Goal: Transaction & Acquisition: Purchase product/service

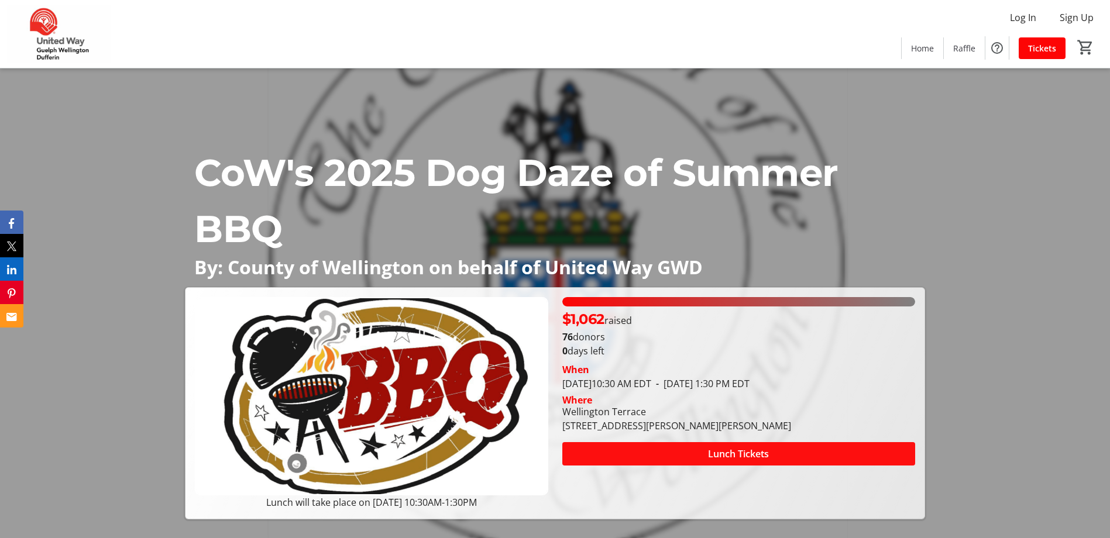
click at [736, 453] on span "Lunch Tickets" at bounding box center [738, 454] width 61 height 14
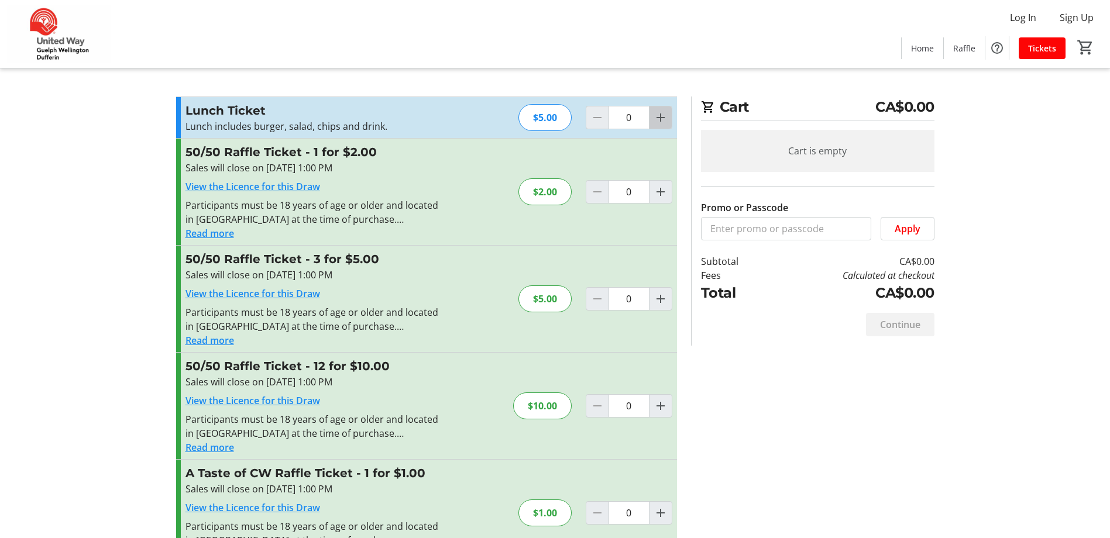
click at [655, 118] on mat-icon "Increment by one" at bounding box center [660, 118] width 14 height 14
type input "1"
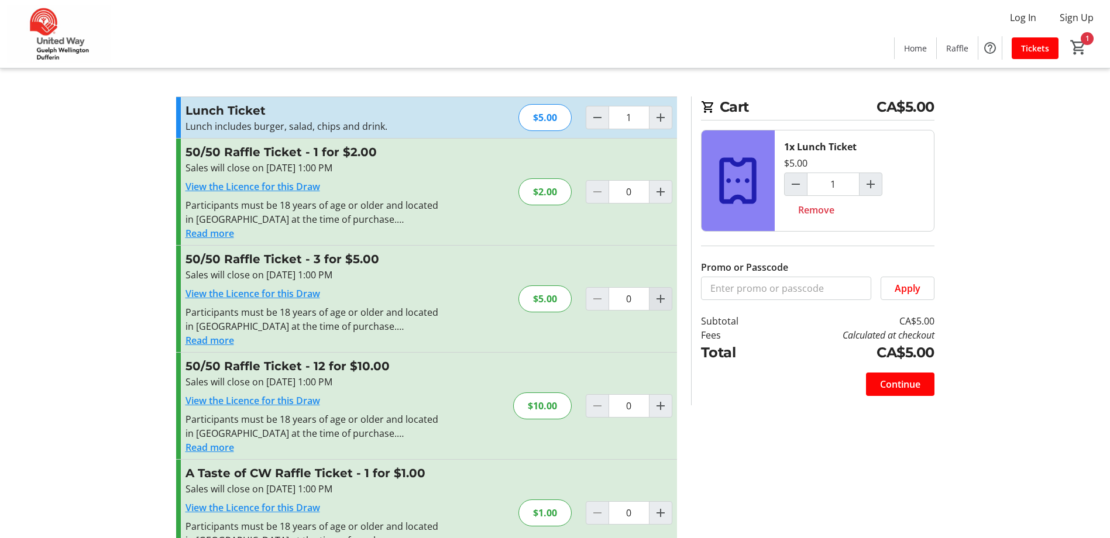
click at [659, 299] on mat-icon "Increment by one" at bounding box center [660, 299] width 14 height 14
type input "1"
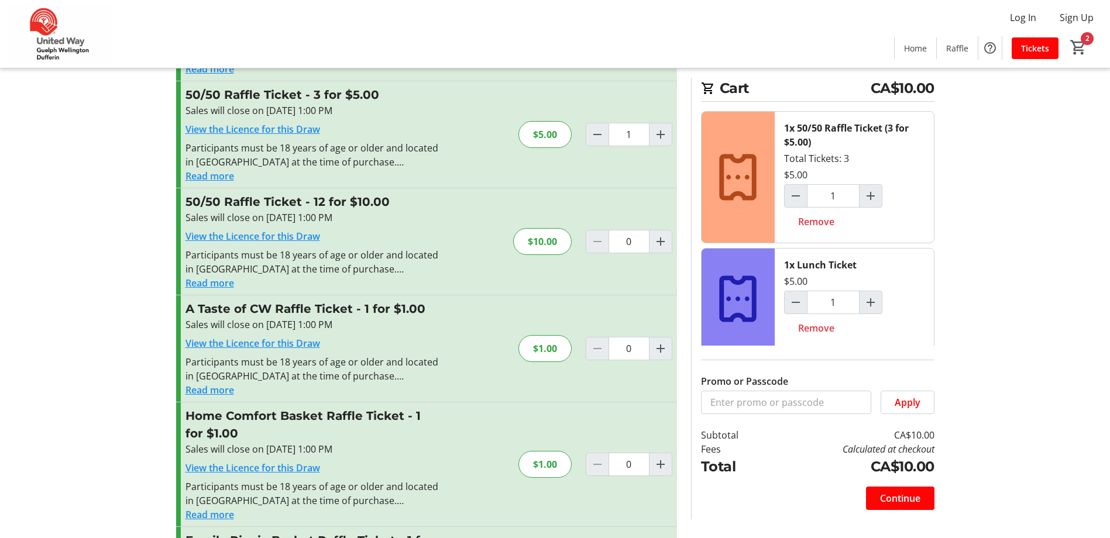
scroll to position [175, 0]
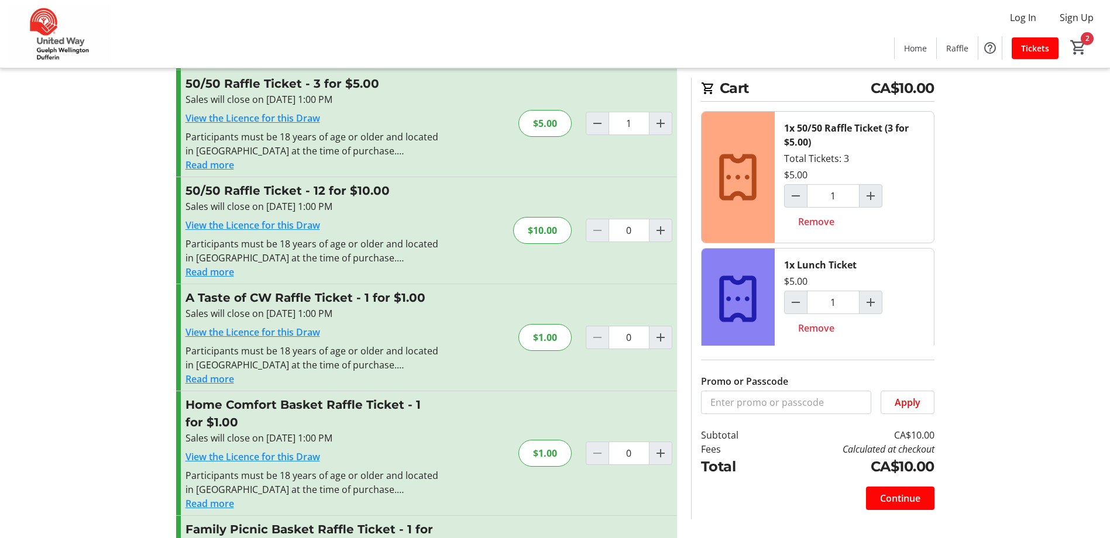
click at [201, 377] on button "Read more" at bounding box center [209, 379] width 49 height 14
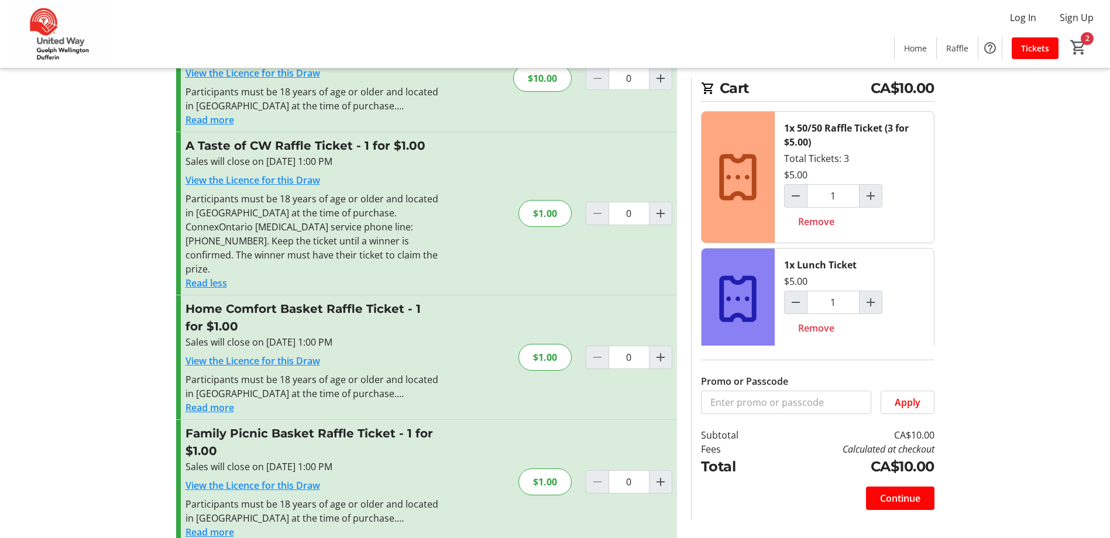
scroll to position [333, 0]
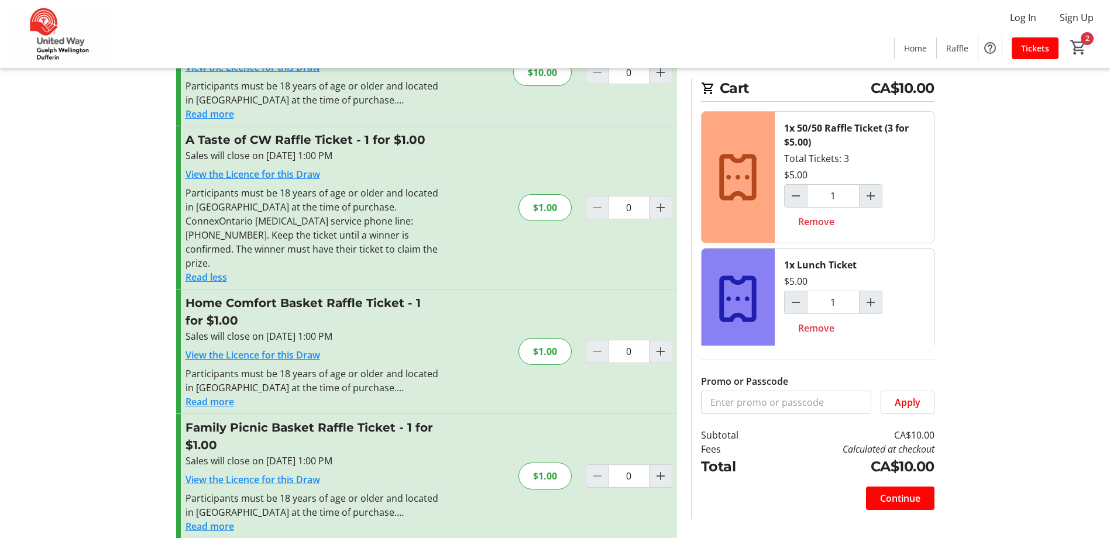
click at [211, 380] on div "Participants must be 18 years of age or older and located in [GEOGRAPHIC_DATA] …" at bounding box center [313, 381] width 256 height 28
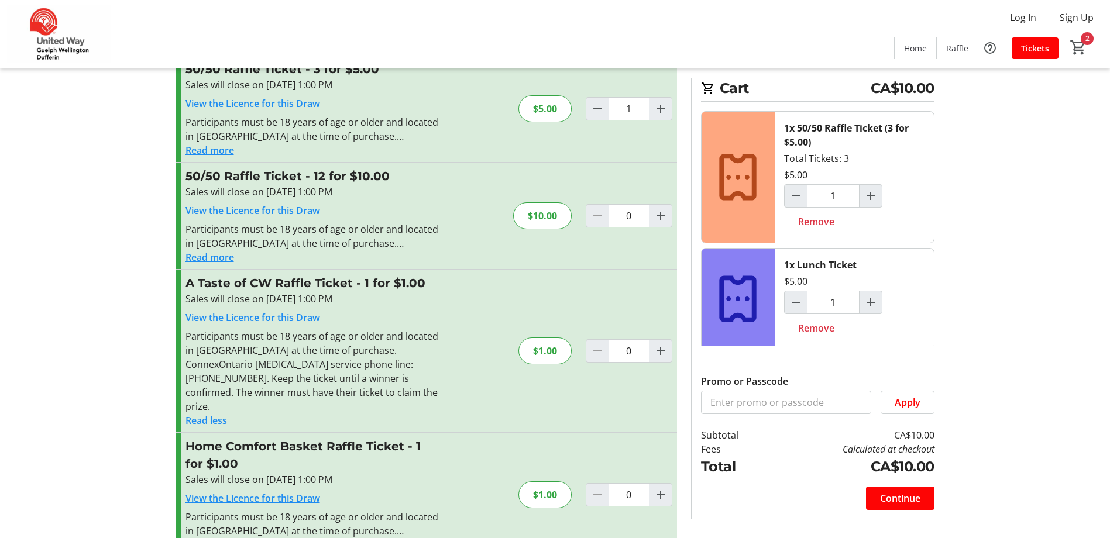
scroll to position [234, 0]
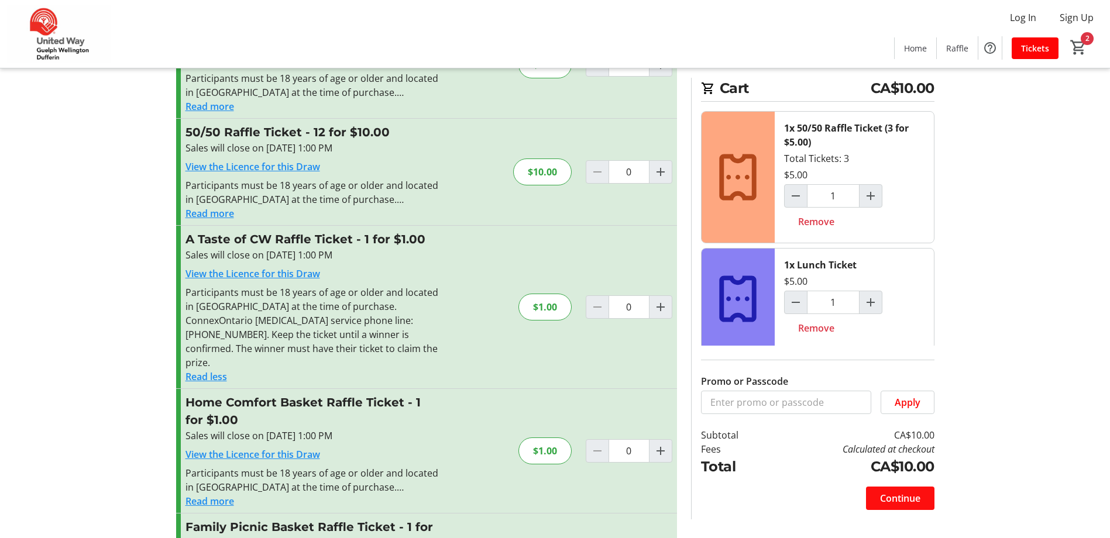
click at [890, 489] on span at bounding box center [900, 498] width 68 height 28
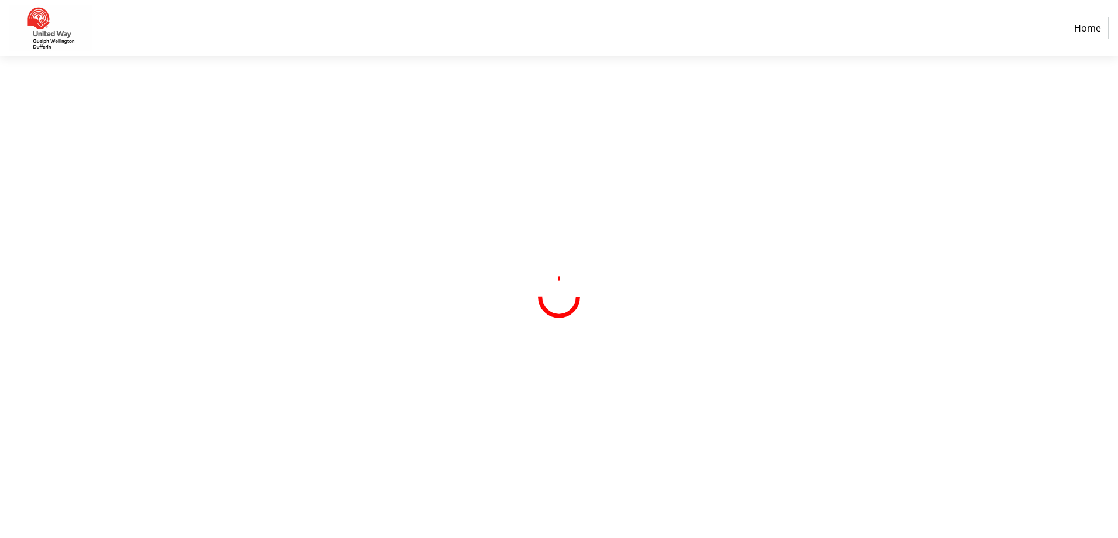
select select "CA"
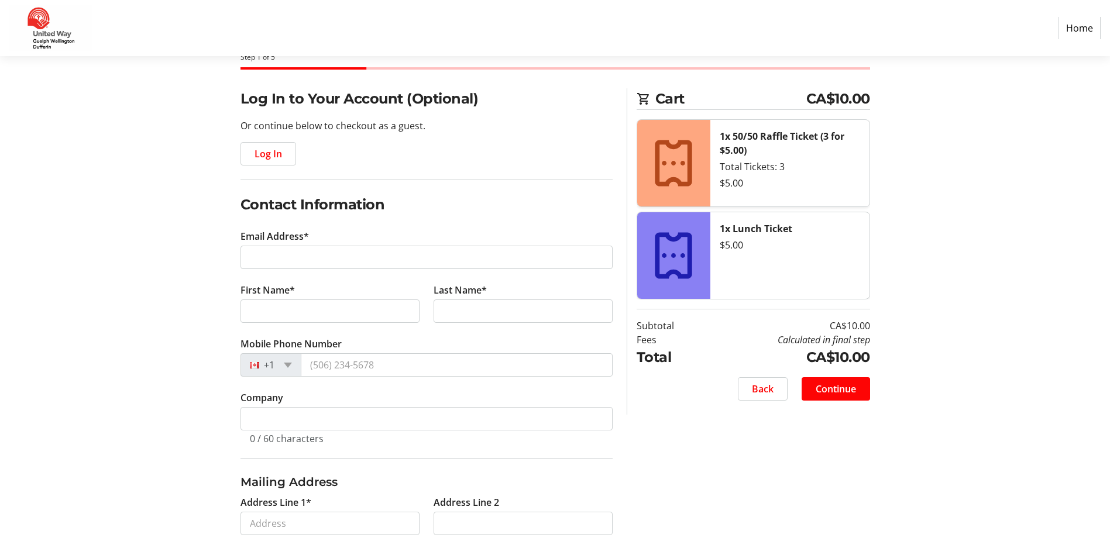
scroll to position [58, 0]
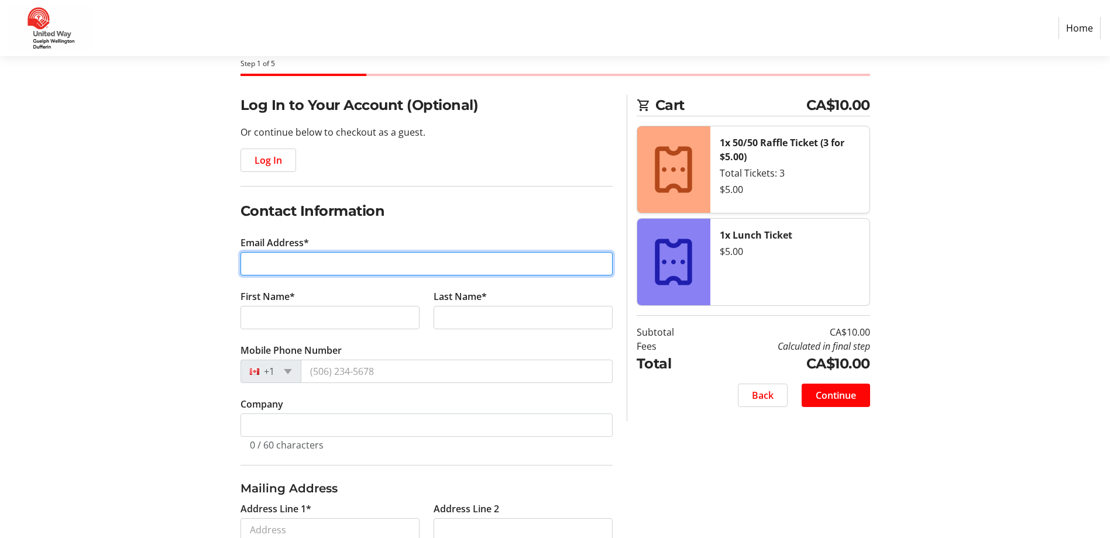
click at [298, 267] on input "Email Address*" at bounding box center [426, 263] width 372 height 23
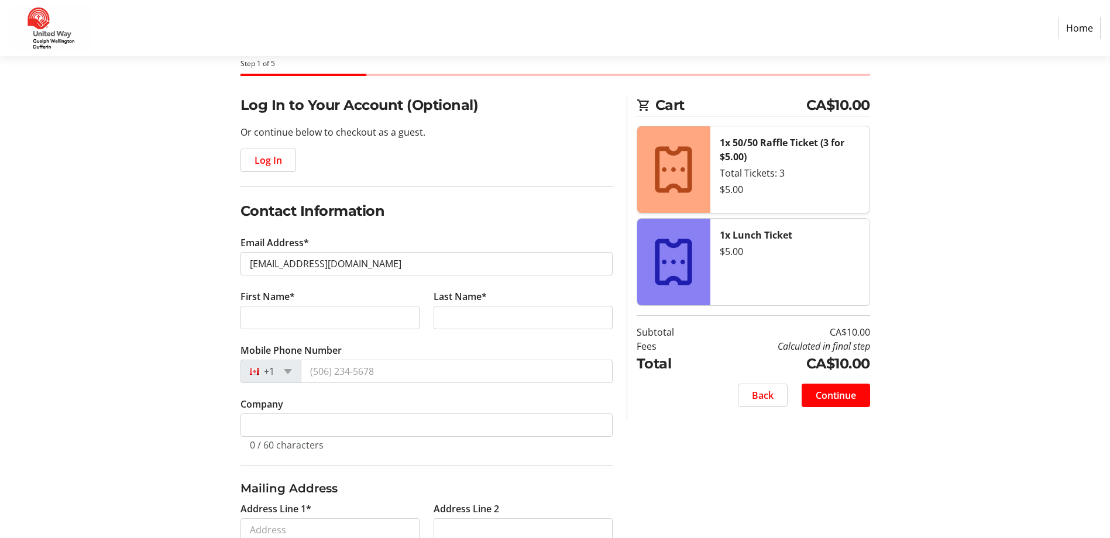
click at [134, 240] on section "Purchase Step 1 of 5 Cart CA$10.00 1x 50/50 Raffle Ticket (3 for $5.00) Total T…" at bounding box center [555, 402] width 1110 height 809
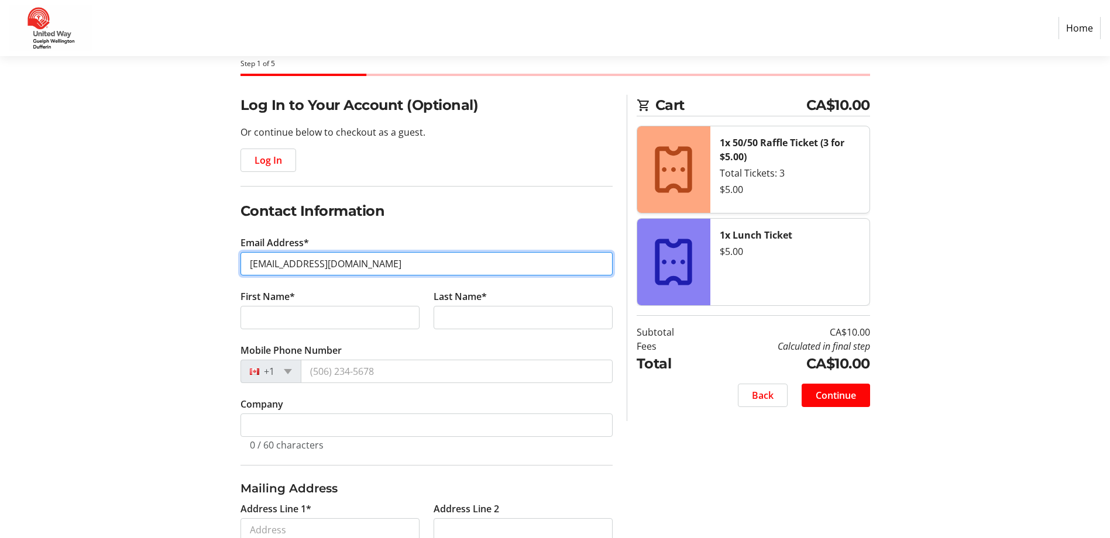
drag, startPoint x: 344, startPoint y: 266, endPoint x: 229, endPoint y: 274, distance: 115.5
click at [229, 274] on div "Log In to Your Account (Optional) Or continue below to checkout as a guest. Log…" at bounding box center [555, 451] width 772 height 712
type input "[EMAIL_ADDRESS][DOMAIN_NAME]"
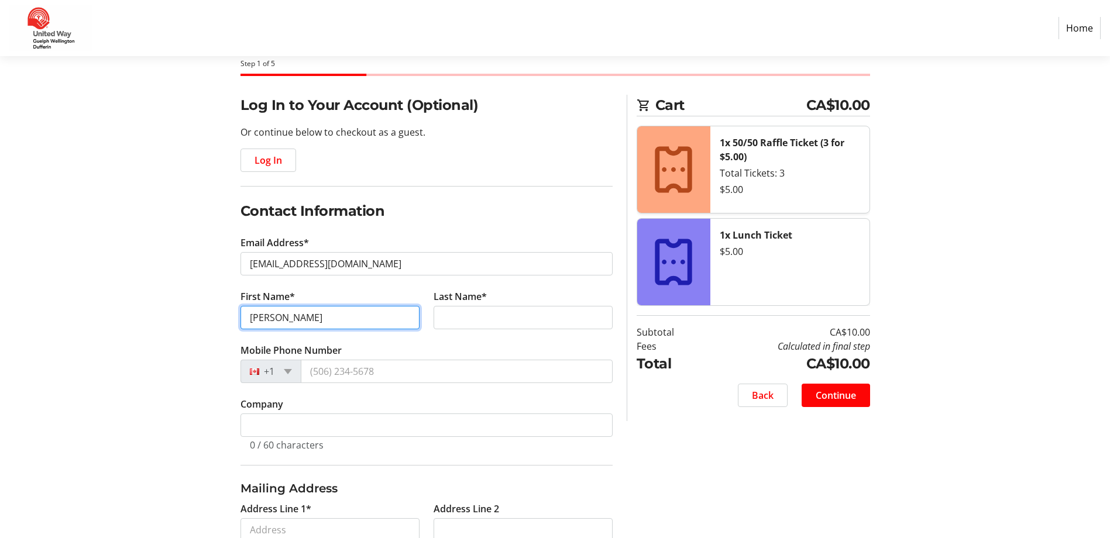
type input "[PERSON_NAME]"
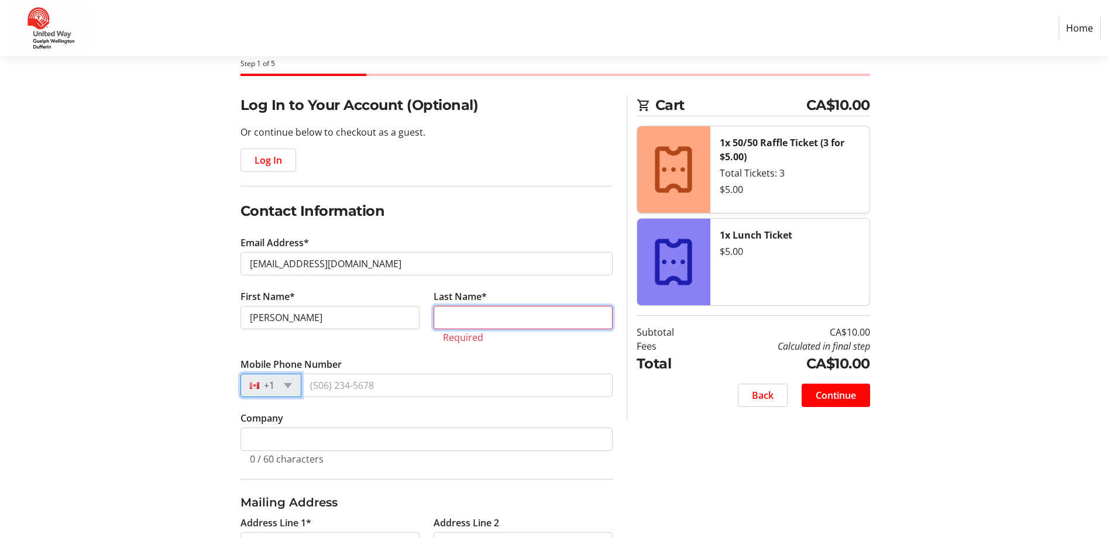
click at [505, 322] on input "Last Name*" at bounding box center [522, 317] width 179 height 23
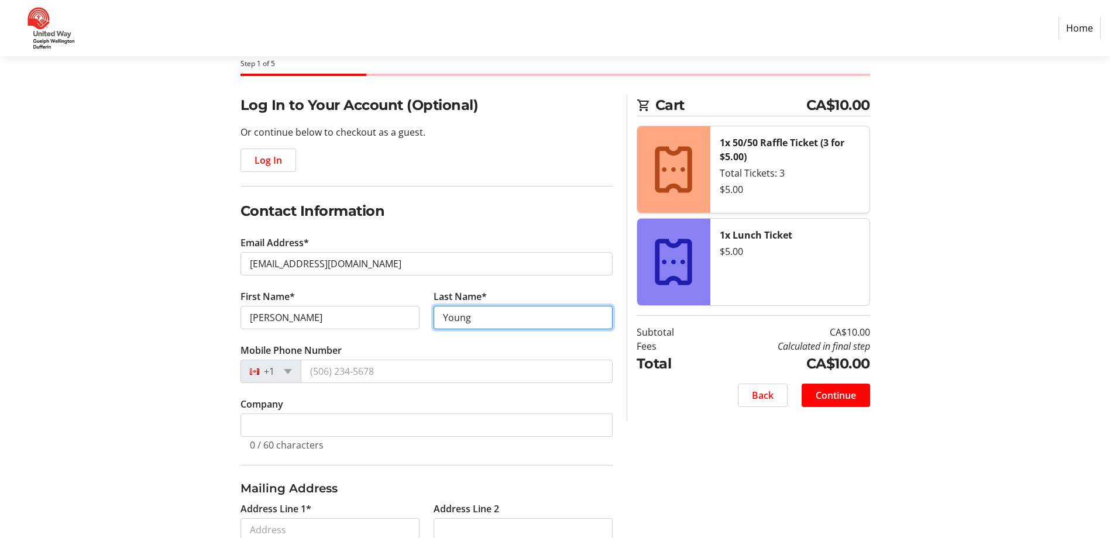
type input "Young"
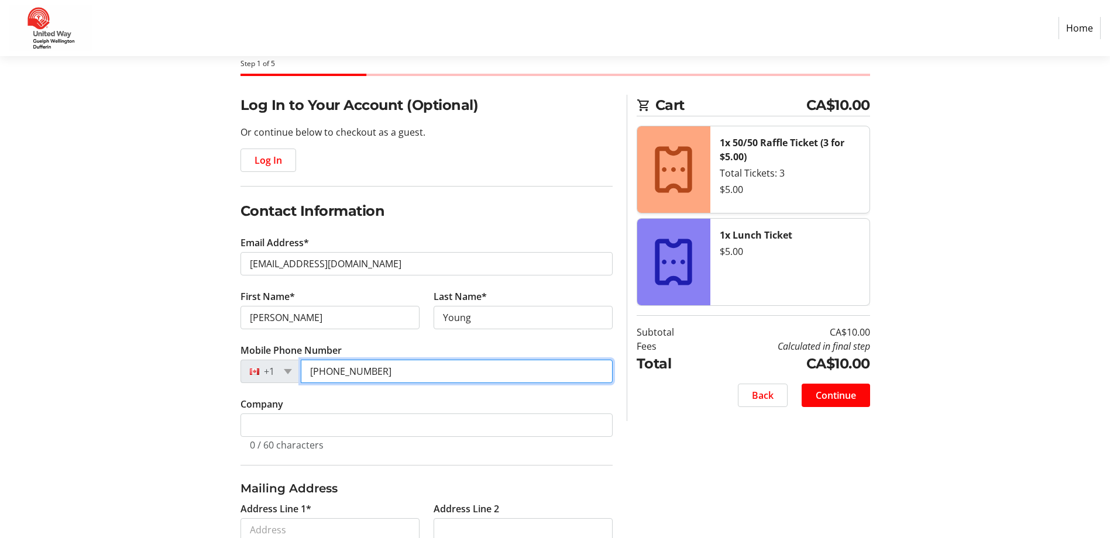
type input "[PHONE_NUMBER]"
click at [139, 406] on section "Purchase Step 1 of 5 Cart CA$10.00 1x 50/50 Raffle Ticket (3 for $5.00) Total T…" at bounding box center [555, 402] width 1110 height 809
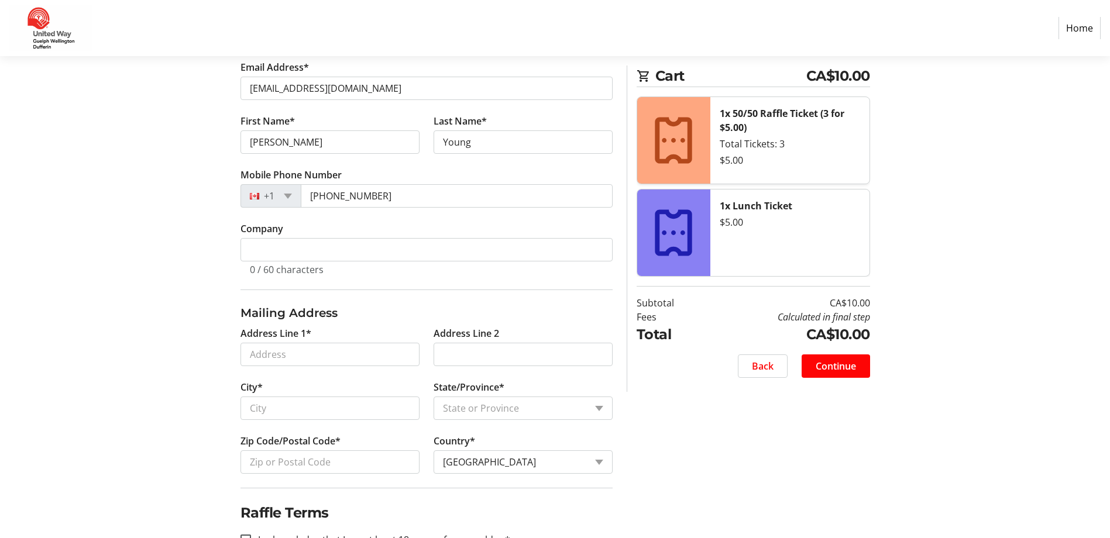
scroll to position [327, 0]
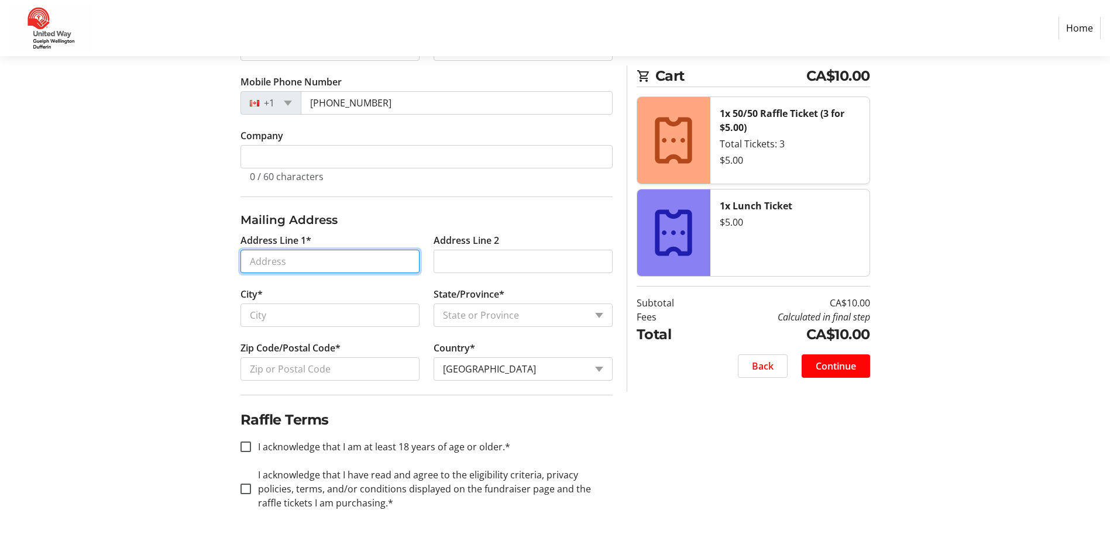
click at [292, 260] on input "Address Line 1*" at bounding box center [329, 261] width 179 height 23
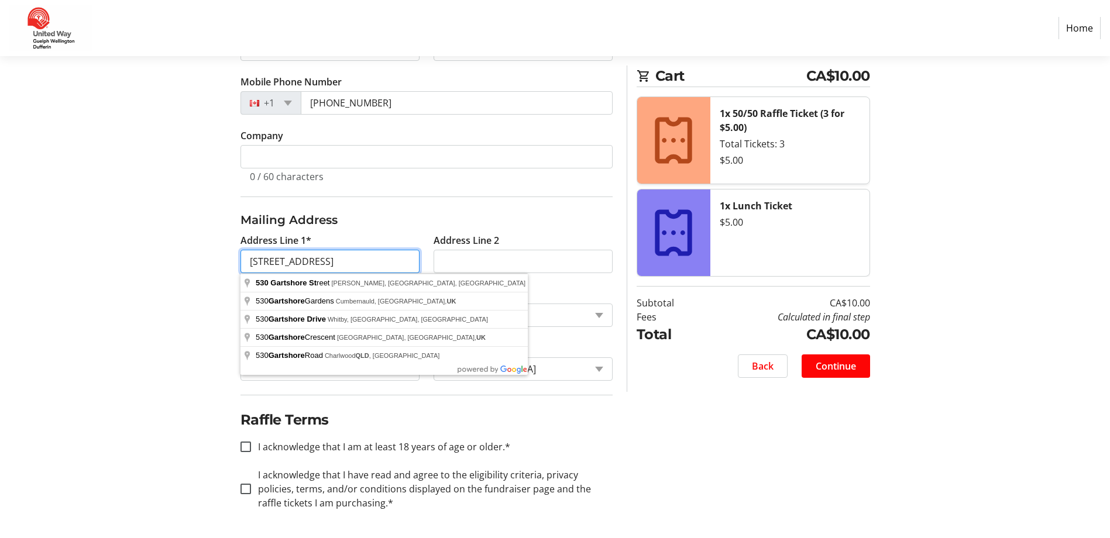
type input "[STREET_ADDRESS]"
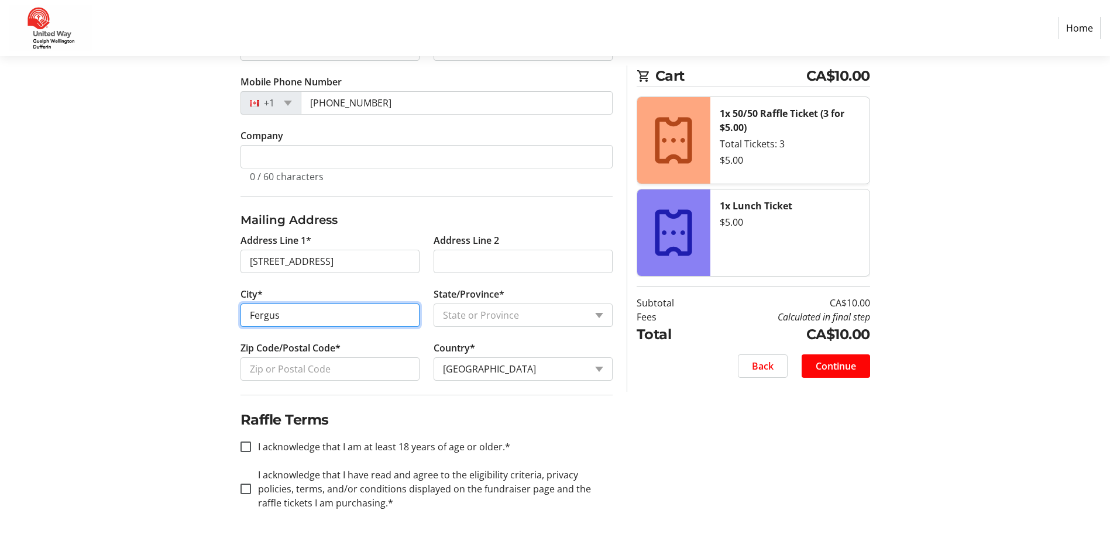
type input "Fergus"
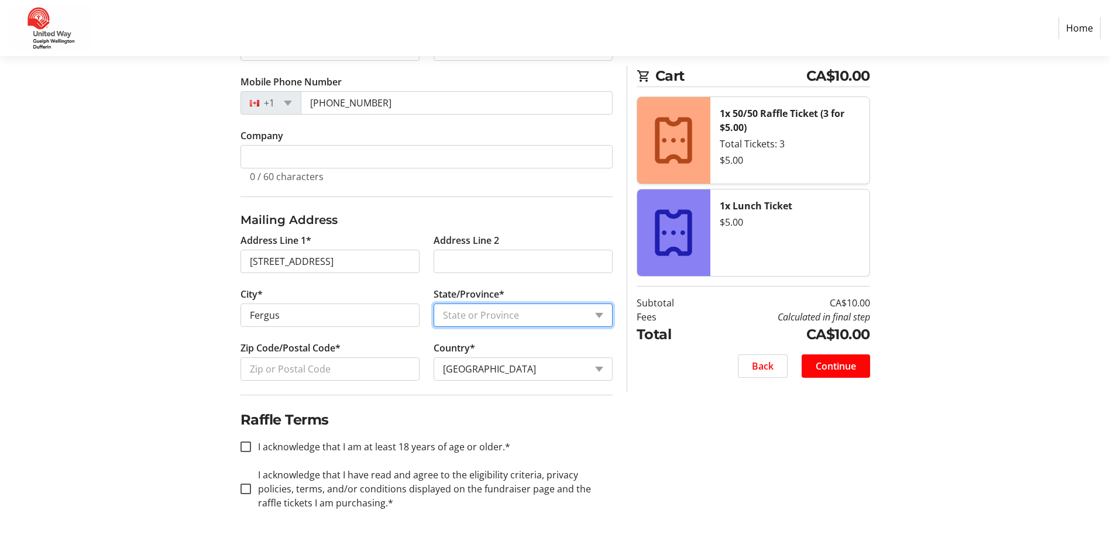
click at [469, 321] on select "State or Province State or Province [GEOGRAPHIC_DATA] [GEOGRAPHIC_DATA] [GEOGRA…" at bounding box center [522, 315] width 179 height 23
select select "ON"
click at [433, 304] on select "State or Province State or Province [GEOGRAPHIC_DATA] [GEOGRAPHIC_DATA] [GEOGRA…" at bounding box center [522, 315] width 179 height 23
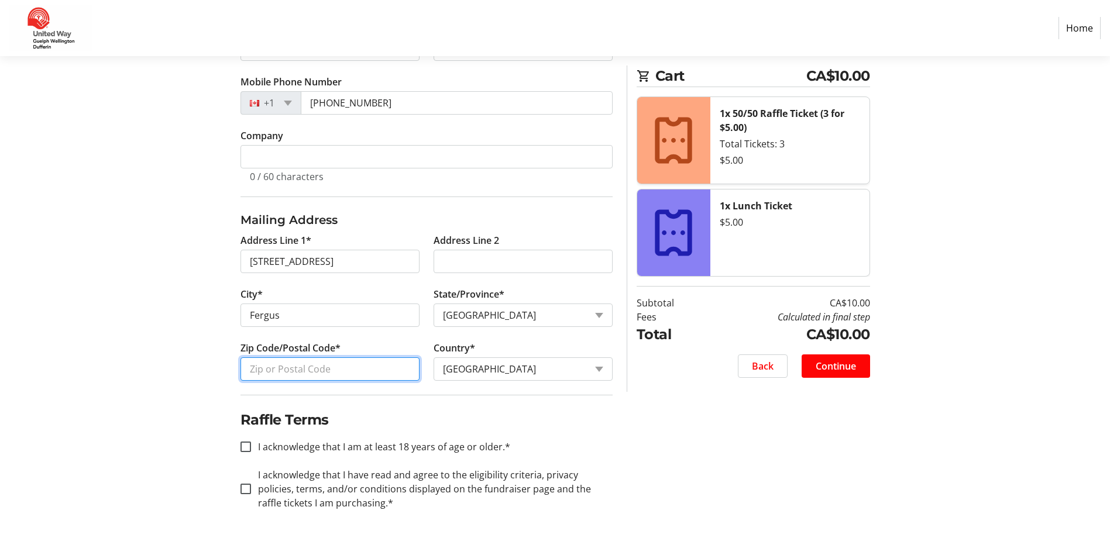
click at [321, 367] on input "Zip Code/Postal Code*" at bounding box center [329, 368] width 179 height 23
type input "N1M 2B2"
click at [244, 446] on input "I acknowledge that I am at least 18 years of age or older.*" at bounding box center [245, 447] width 11 height 11
checkbox input "true"
click at [239, 487] on div at bounding box center [246, 489] width 28 height 28
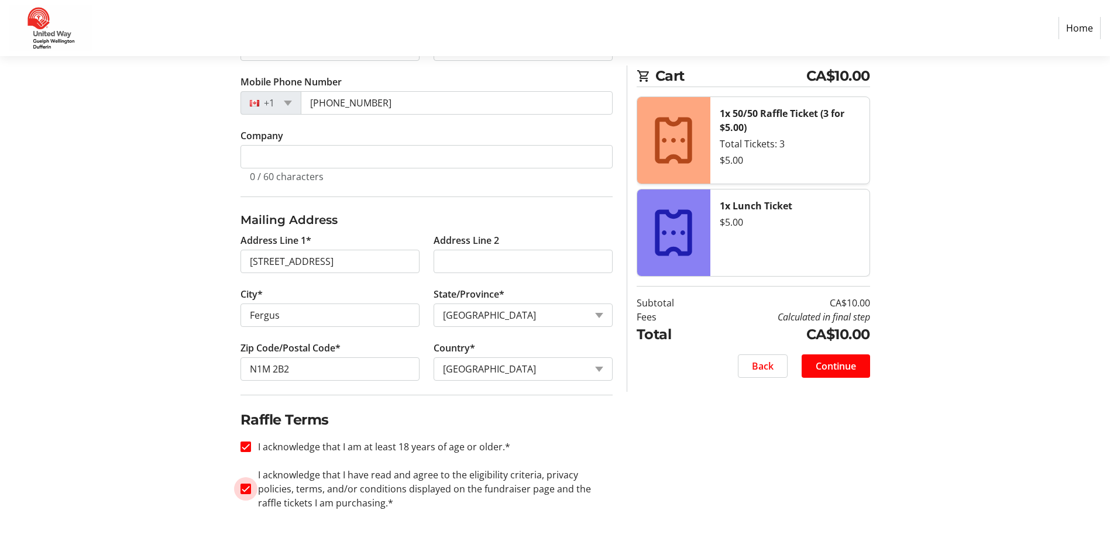
checkbox input "true"
click at [819, 363] on span "Continue" at bounding box center [835, 366] width 40 height 14
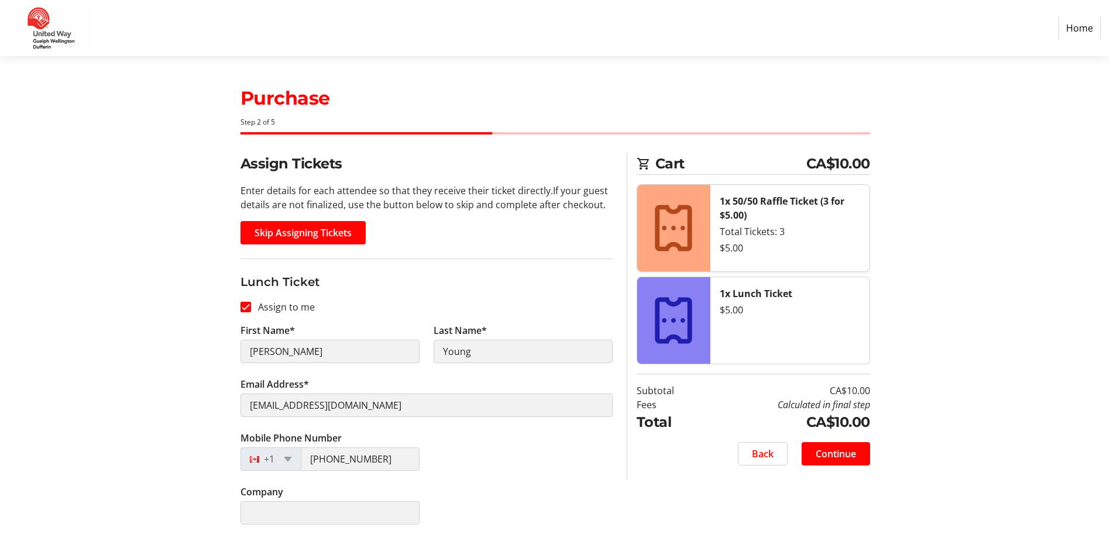
scroll to position [1, 0]
click at [287, 229] on span "Skip Assigning Tickets" at bounding box center [302, 232] width 97 height 14
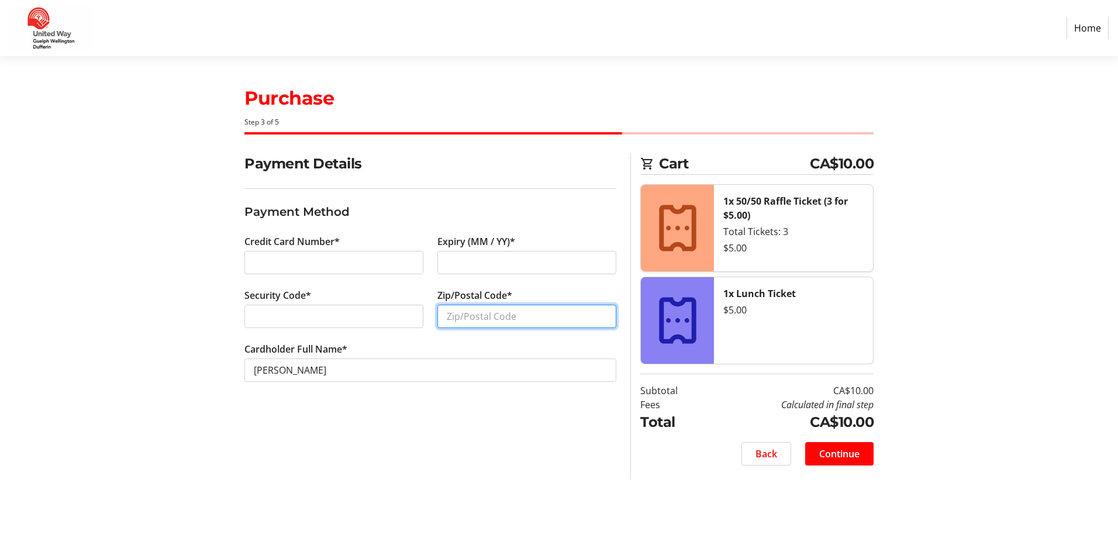
click at [464, 321] on input "Zip/Postal Code*" at bounding box center [527, 316] width 179 height 23
type input "N1M 2B2"
click at [157, 324] on section "Purchase Step 3 of 5 Cart CA$10.00 1x 50/50 Raffle Ticket (3 for $5.00) Total T…" at bounding box center [559, 297] width 1118 height 482
drag, startPoint x: 852, startPoint y: 454, endPoint x: 817, endPoint y: 455, distance: 35.7
click at [851, 454] on span "Continue" at bounding box center [839, 454] width 40 height 14
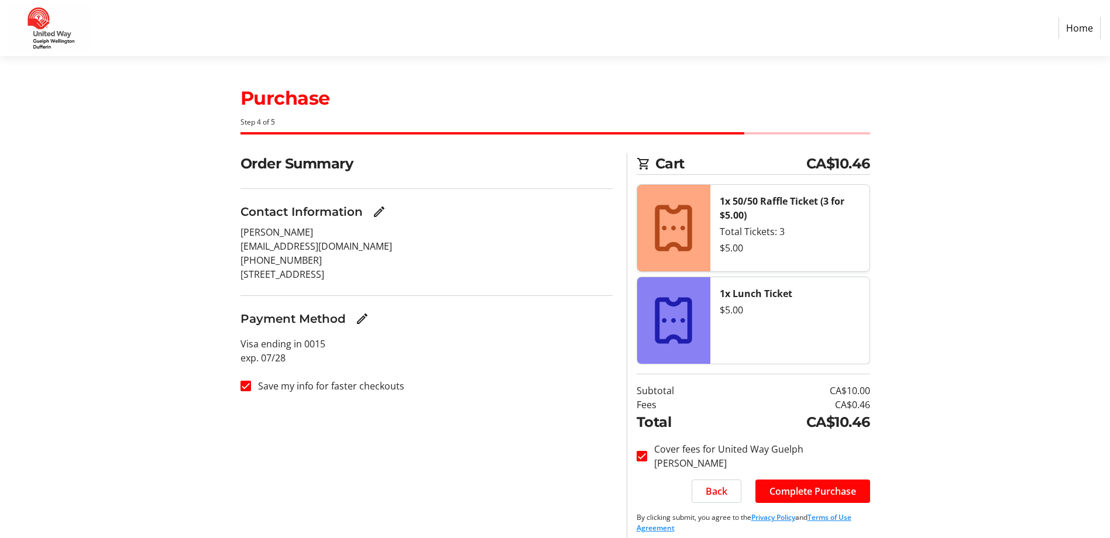
scroll to position [9, 0]
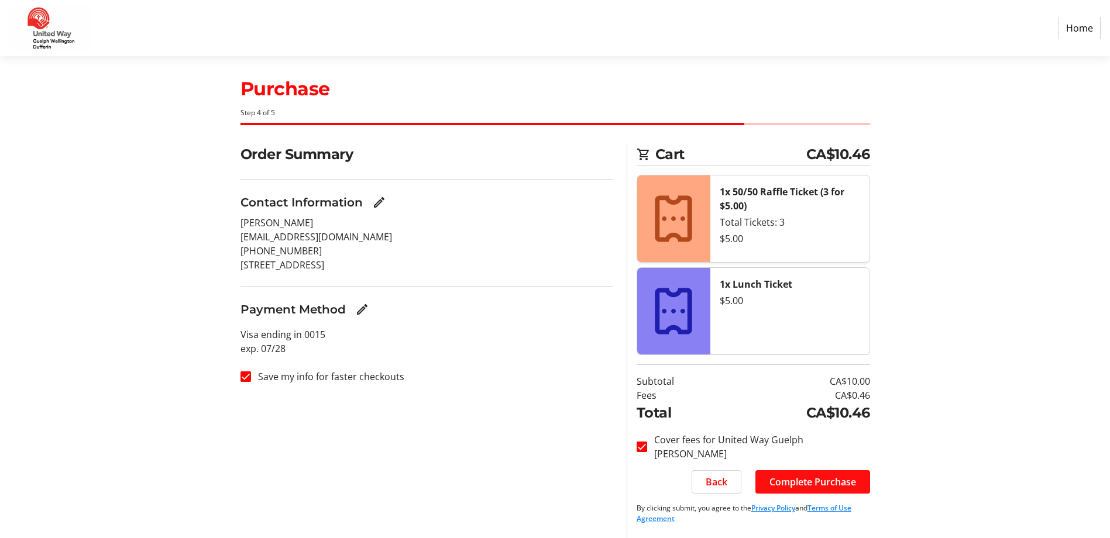
click at [813, 480] on span "Complete Purchase" at bounding box center [812, 482] width 87 height 14
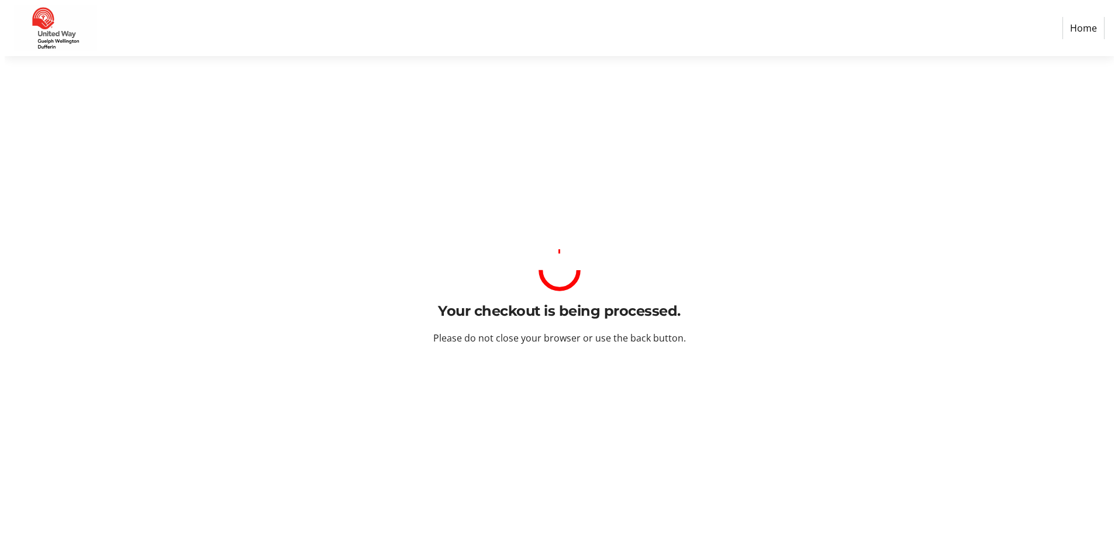
scroll to position [0, 0]
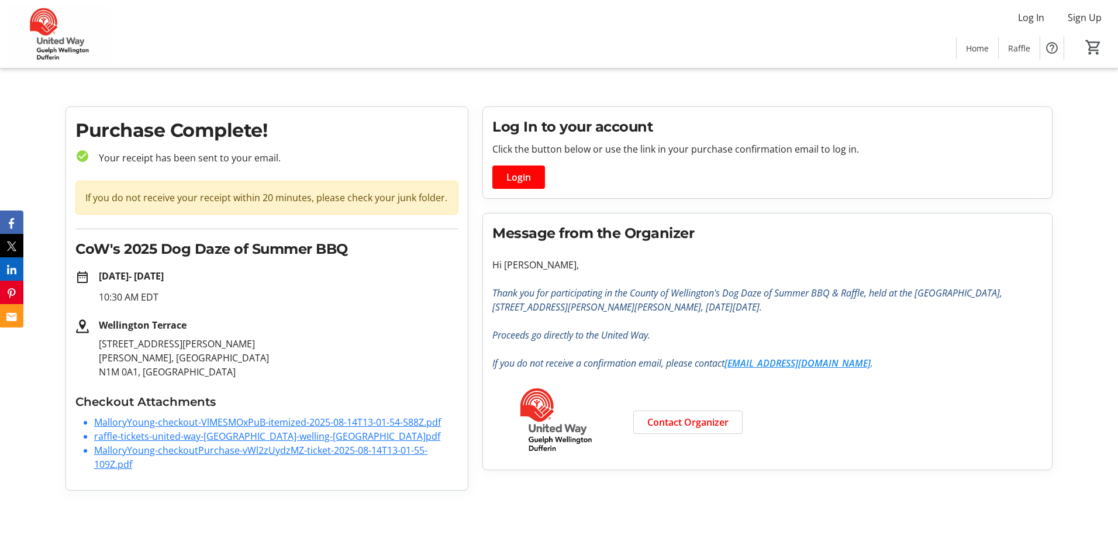
click at [230, 422] on link "MalloryYoung-checkout-VlMESMOxPuB-itemized-2025-08-14T13-01-54-588Z.pdf" at bounding box center [267, 422] width 347 height 13
click at [154, 435] on link "raffle-tickets-united-way-[GEOGRAPHIC_DATA]-welling-[GEOGRAPHIC_DATA]pdf" at bounding box center [267, 436] width 346 height 13
click at [169, 456] on link "MalloryYoung-checkoutPurchase-vWl2zUydzMZ-ticket-2025-08-14T13-01-55-109Z.pdf" at bounding box center [260, 457] width 333 height 27
